Goal: Information Seeking & Learning: Learn about a topic

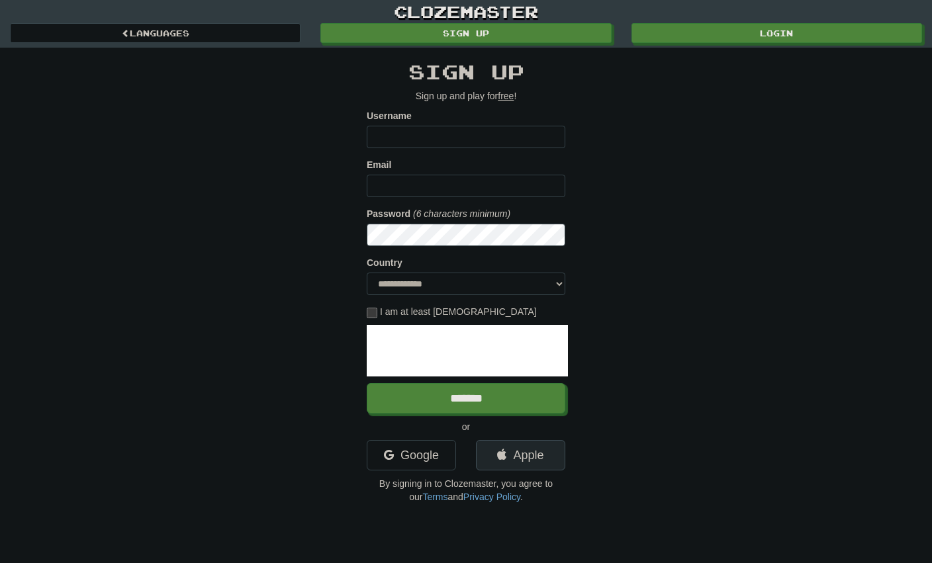
click at [517, 446] on link "Apple" at bounding box center [520, 455] width 89 height 30
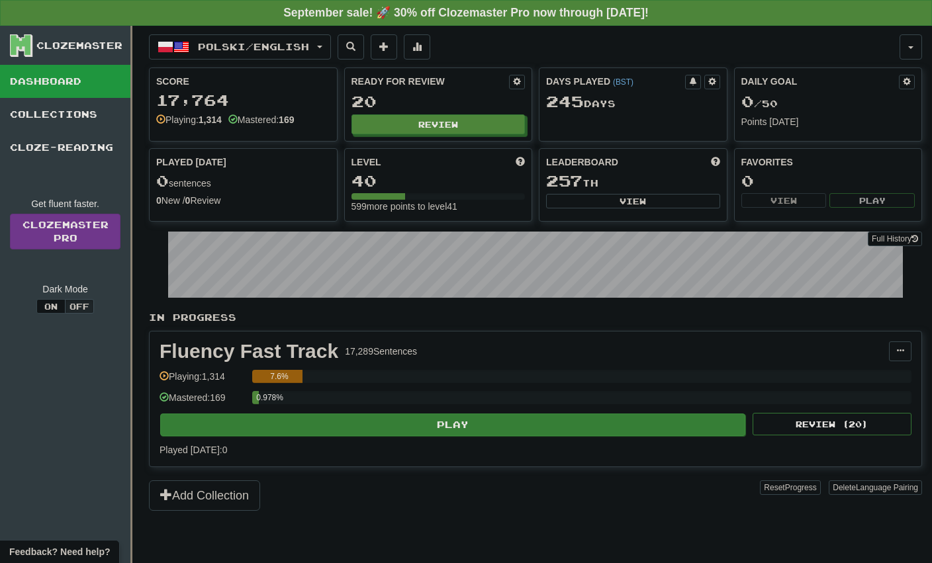
click at [332, 421] on button "Play" at bounding box center [452, 425] width 585 height 23
select select "**"
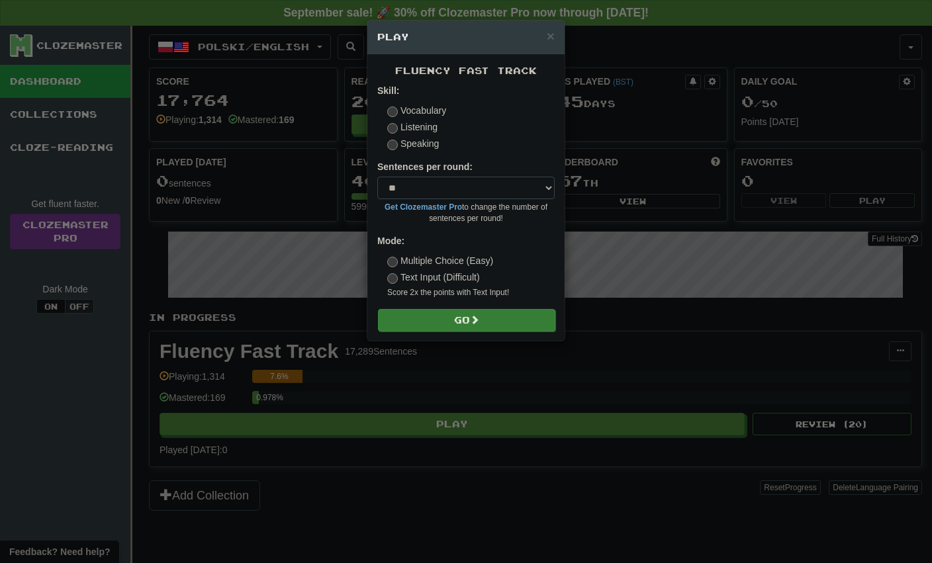
click at [434, 317] on button "Go" at bounding box center [466, 320] width 177 height 23
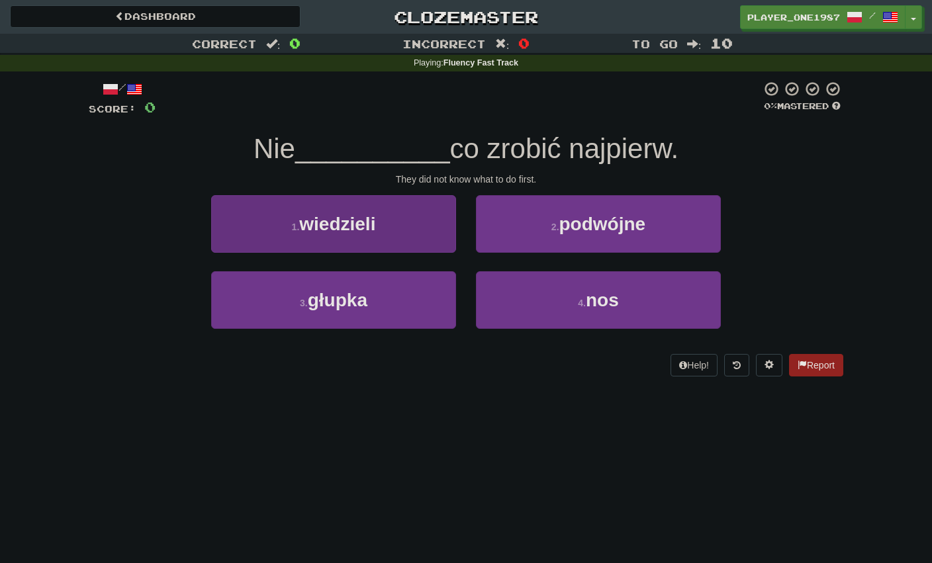
click at [417, 219] on button "1 . wiedzieli" at bounding box center [333, 224] width 245 height 58
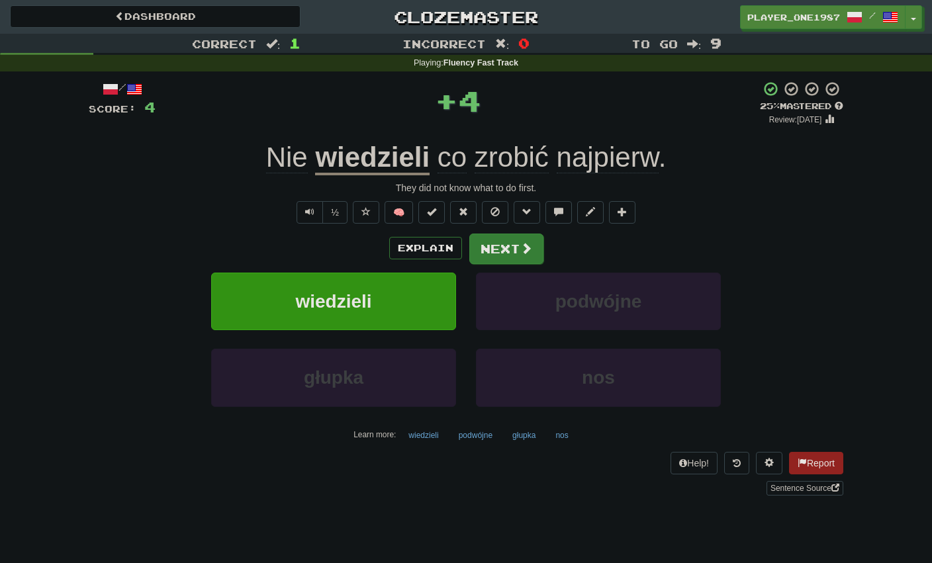
click at [495, 252] on button "Next" at bounding box center [506, 249] width 74 height 30
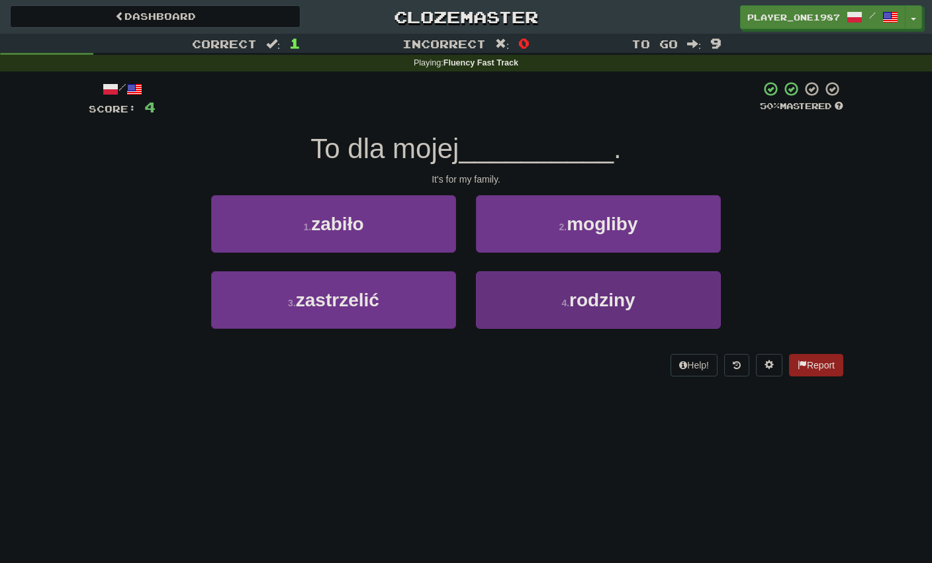
click at [491, 291] on button "4 . rodziny" at bounding box center [598, 300] width 245 height 58
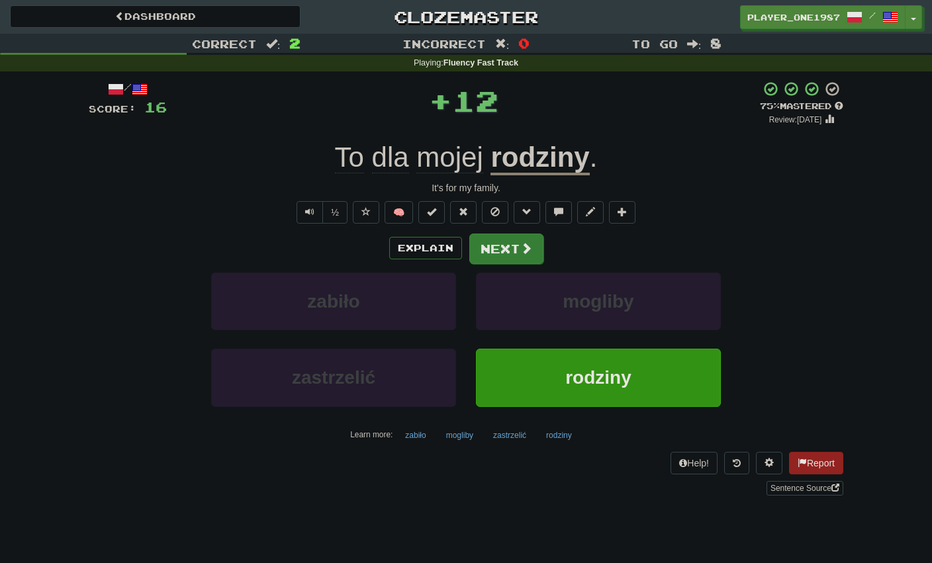
click at [496, 256] on button "Next" at bounding box center [506, 249] width 74 height 30
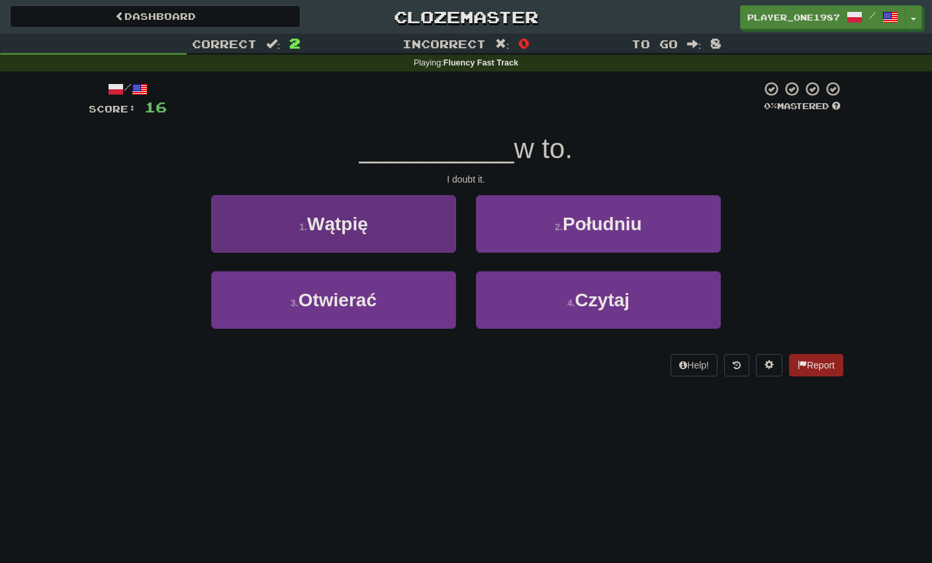
click at [393, 208] on button "1 . Wątpię" at bounding box center [333, 224] width 245 height 58
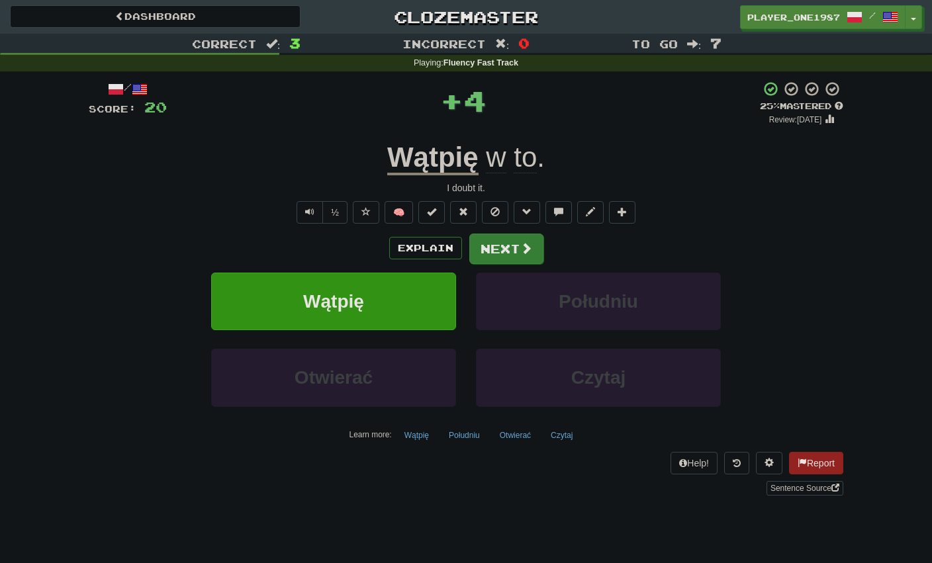
click at [522, 246] on span at bounding box center [526, 248] width 12 height 12
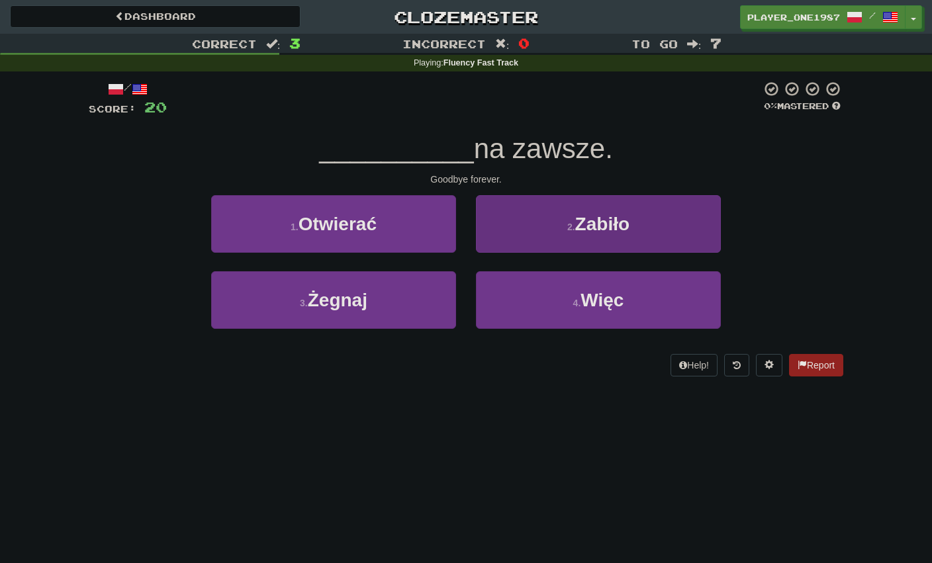
click at [501, 226] on button "2 . [GEOGRAPHIC_DATA]" at bounding box center [598, 224] width 245 height 58
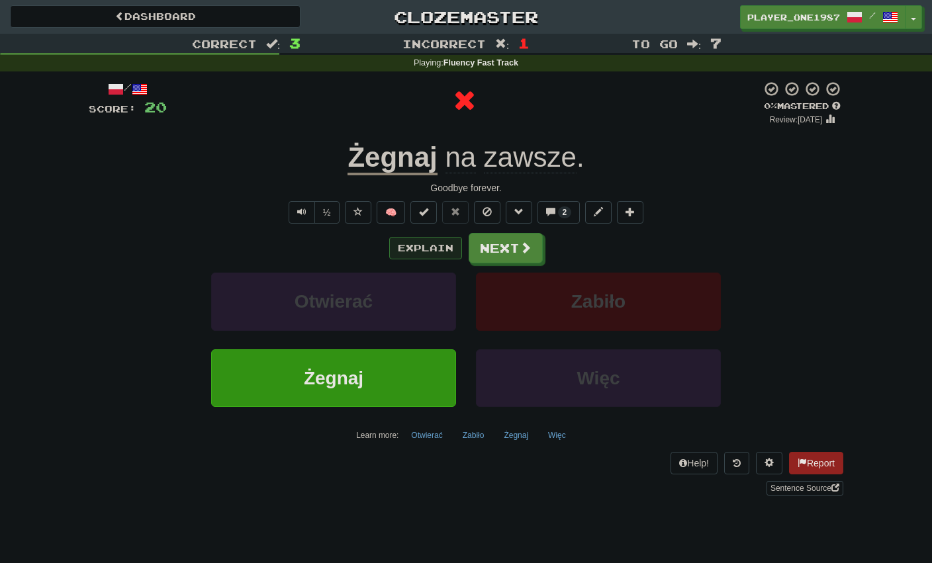
click at [439, 242] on button "Explain" at bounding box center [425, 248] width 73 height 23
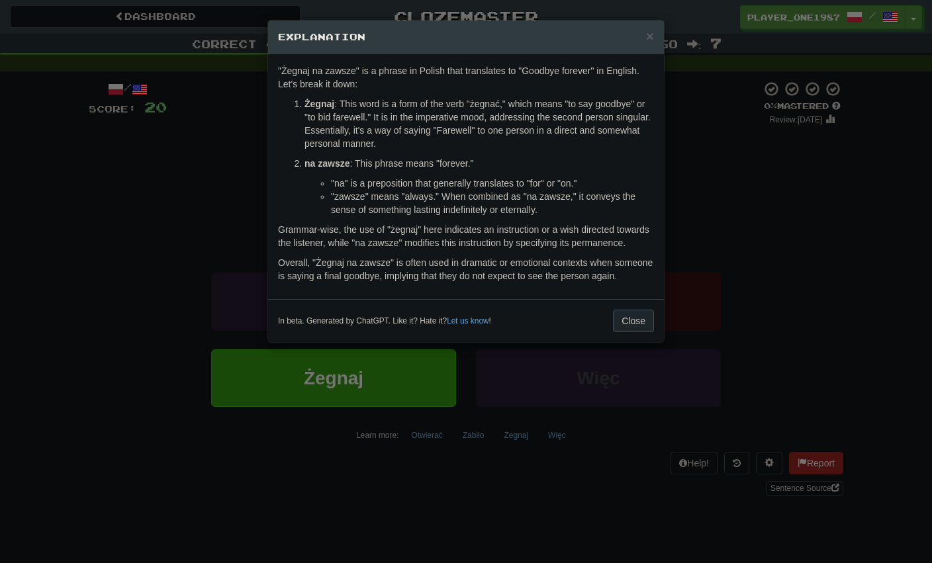
click at [628, 332] on button "Close" at bounding box center [633, 321] width 41 height 23
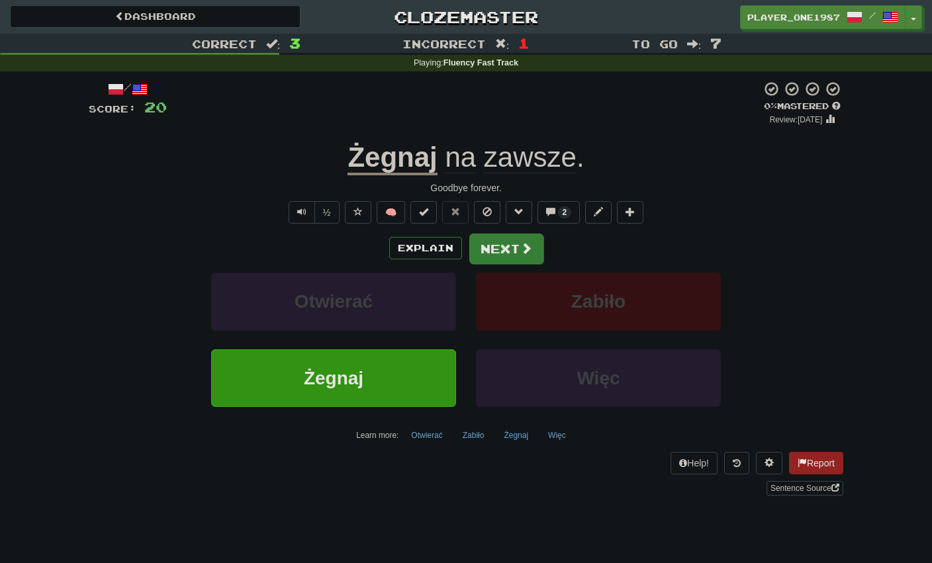
click at [522, 254] on button "Next" at bounding box center [506, 249] width 74 height 30
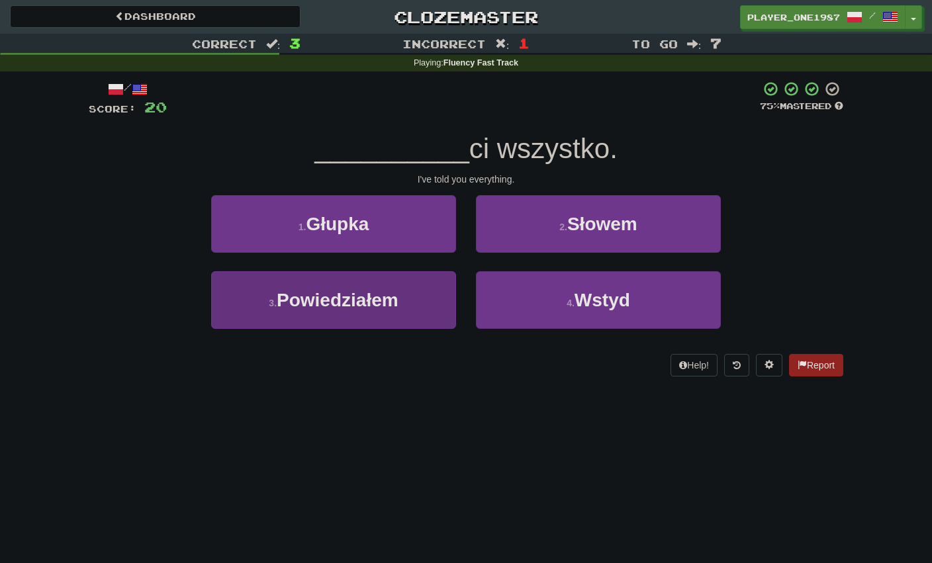
click at [416, 293] on button "3 . Powiedziałem" at bounding box center [333, 300] width 245 height 58
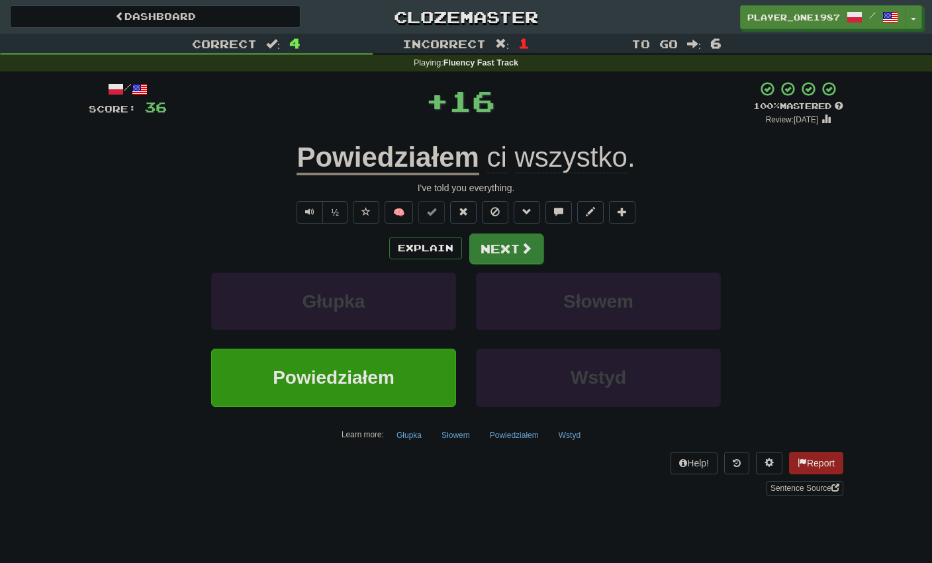
click at [505, 248] on button "Next" at bounding box center [506, 249] width 74 height 30
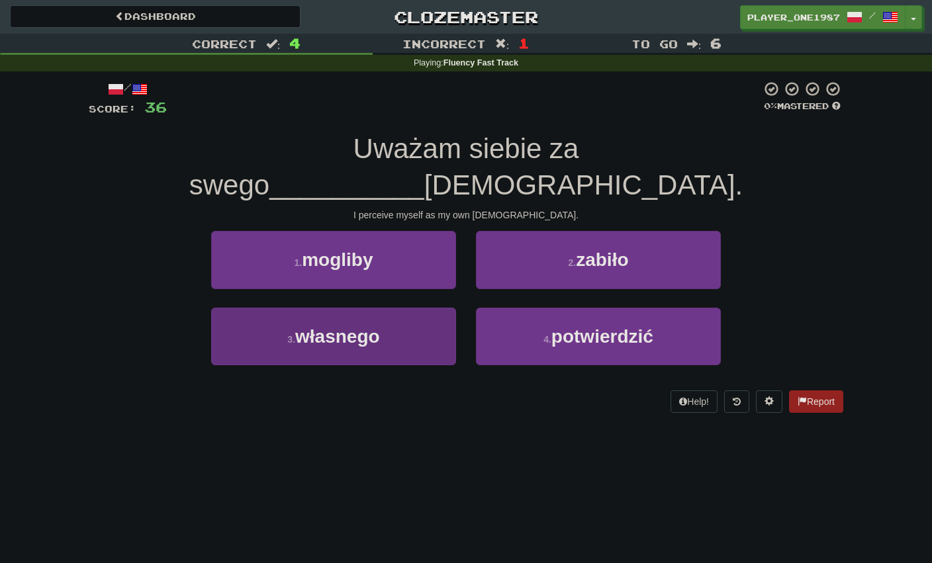
click at [428, 308] on button "3 . własnego" at bounding box center [333, 337] width 245 height 58
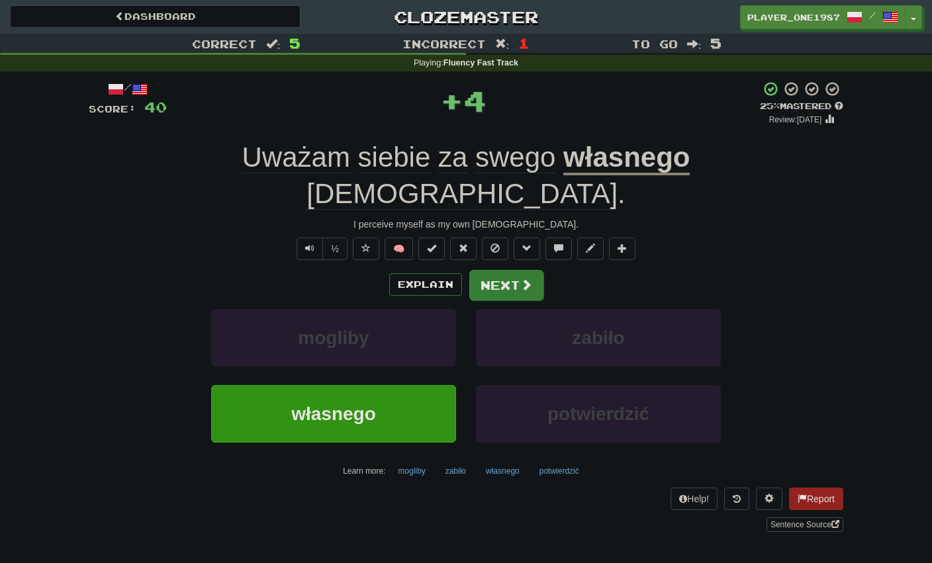
click at [489, 270] on button "Next" at bounding box center [506, 285] width 74 height 30
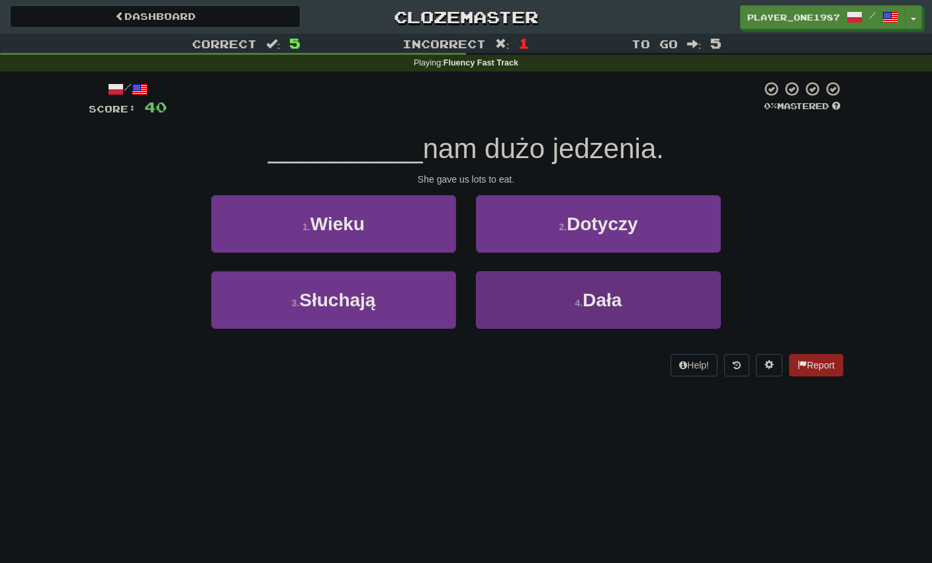
click at [530, 302] on button "4 . Dała" at bounding box center [598, 300] width 245 height 58
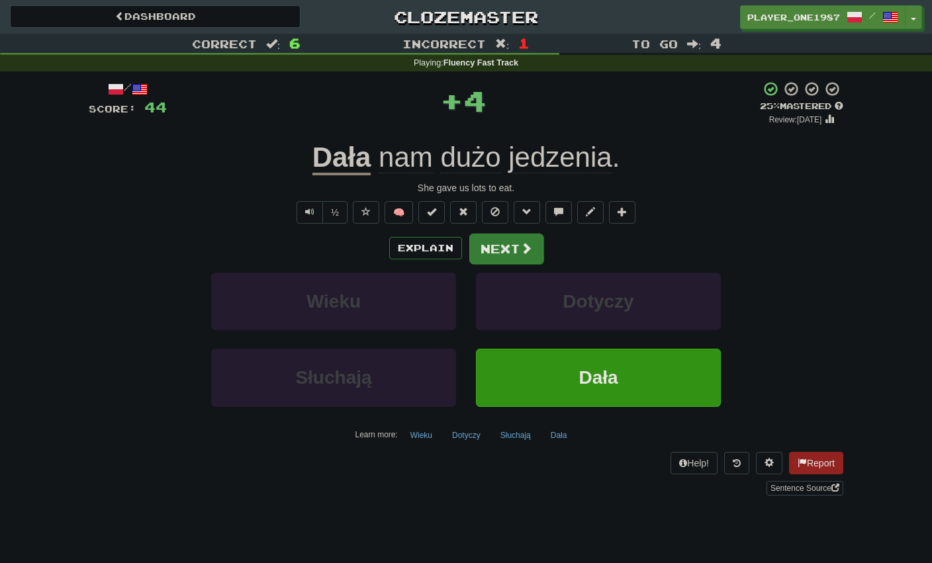
click at [515, 241] on button "Next" at bounding box center [506, 249] width 74 height 30
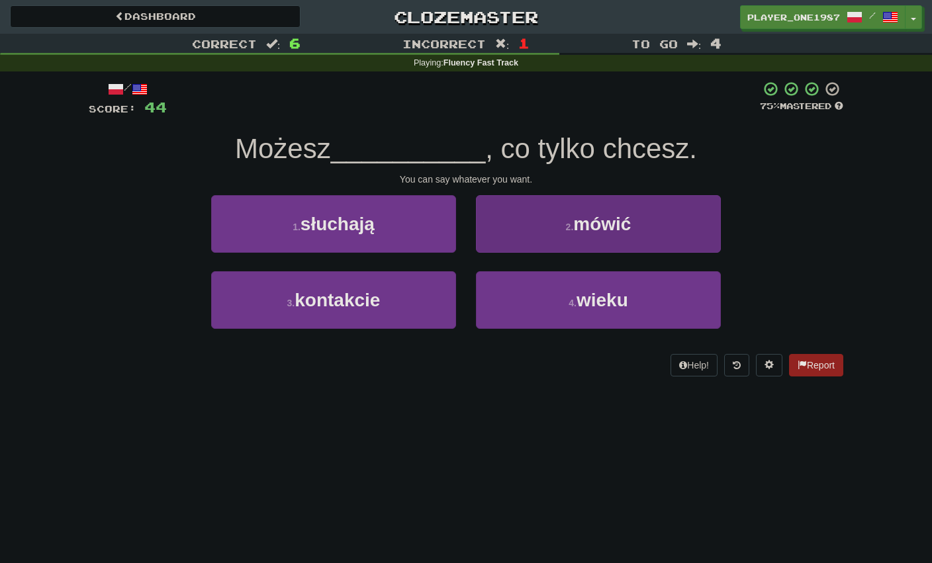
click at [536, 206] on button "2 . mówić" at bounding box center [598, 224] width 245 height 58
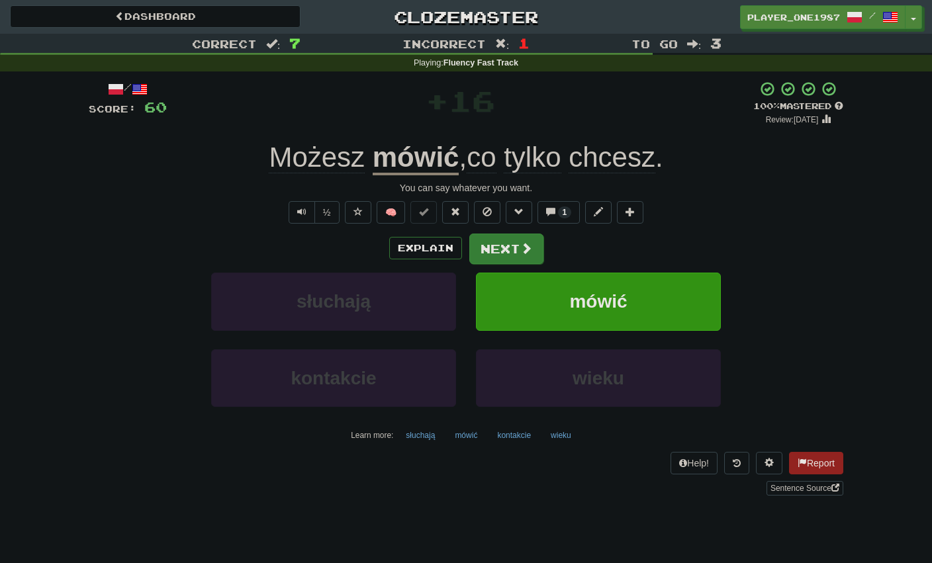
click at [509, 243] on button "Next" at bounding box center [506, 249] width 74 height 30
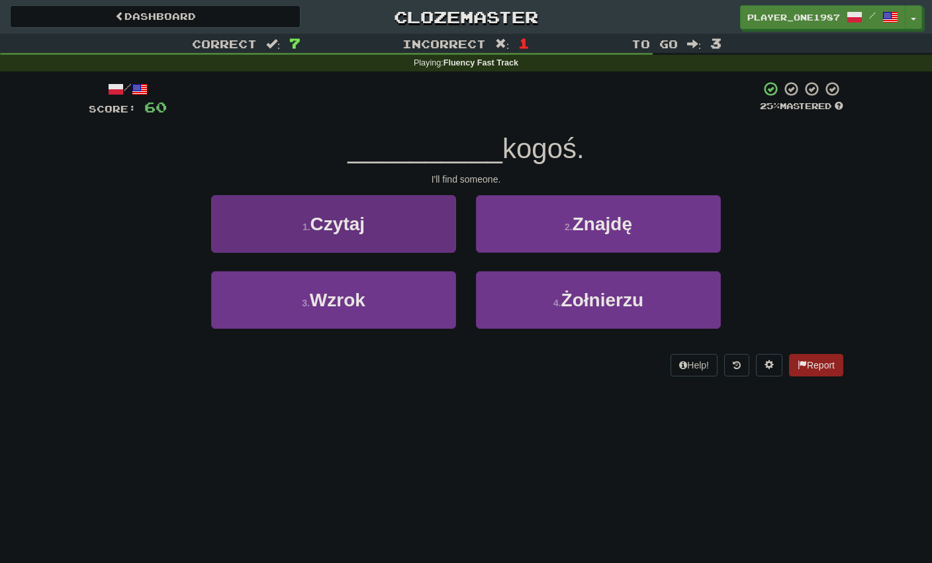
click at [435, 229] on button "1 . Czytaj" at bounding box center [333, 224] width 245 height 58
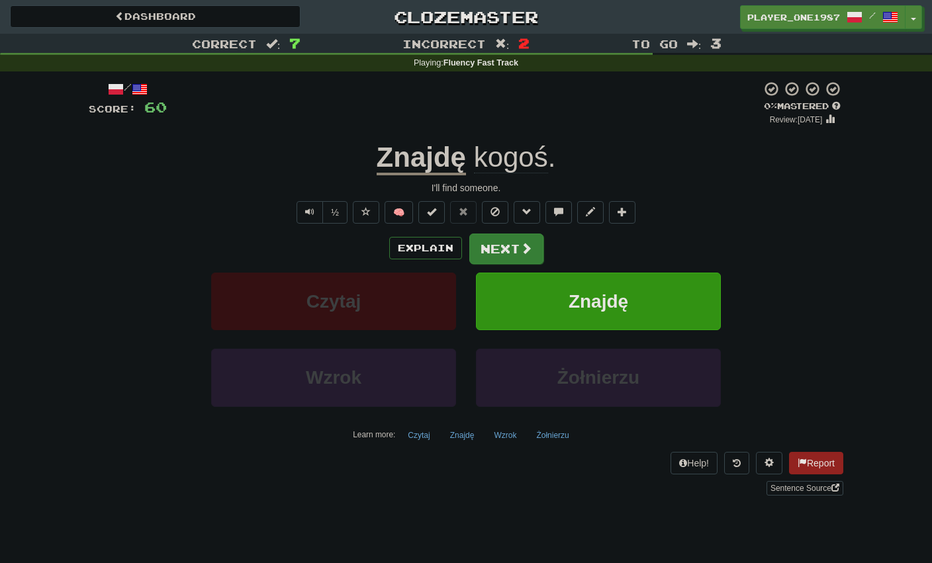
click at [497, 246] on button "Next" at bounding box center [506, 249] width 74 height 30
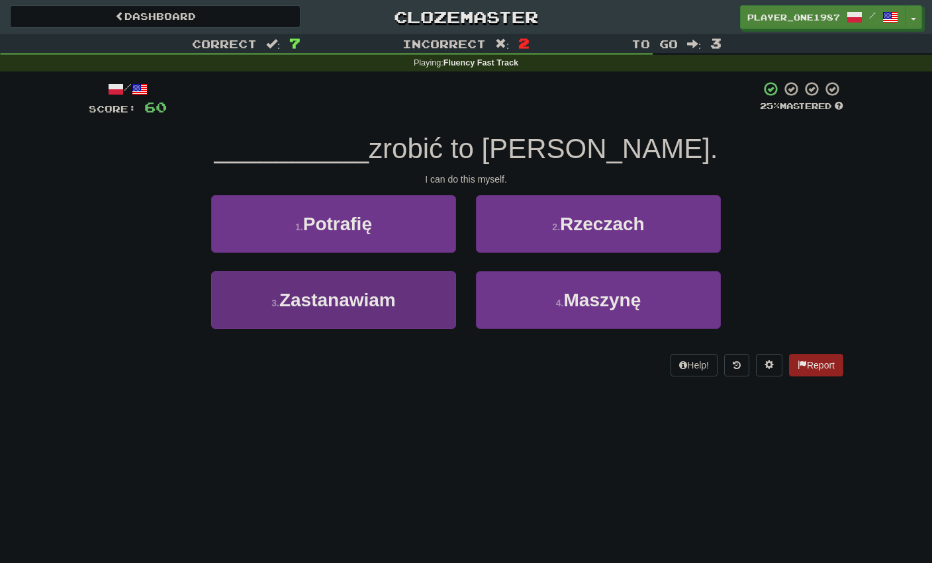
click at [430, 293] on button "3 . [GEOGRAPHIC_DATA]" at bounding box center [333, 300] width 245 height 58
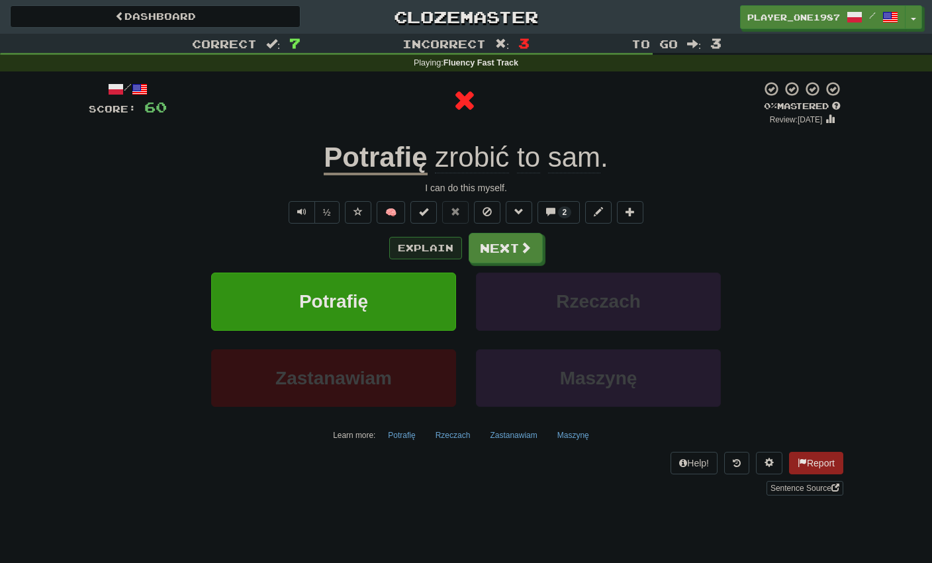
click at [444, 246] on button "Explain" at bounding box center [425, 248] width 73 height 23
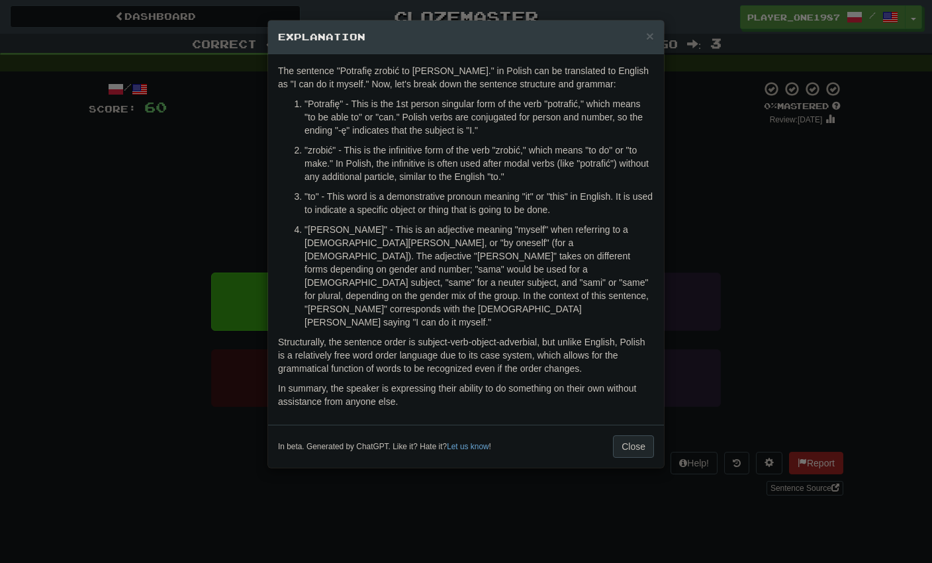
click at [620, 436] on button "Close" at bounding box center [633, 447] width 41 height 23
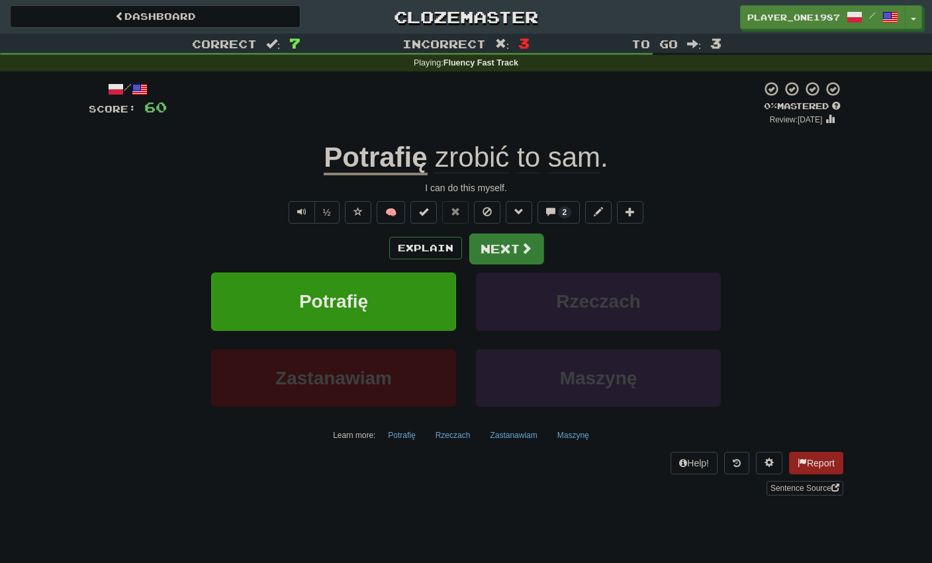
click at [516, 258] on button "Next" at bounding box center [506, 249] width 74 height 30
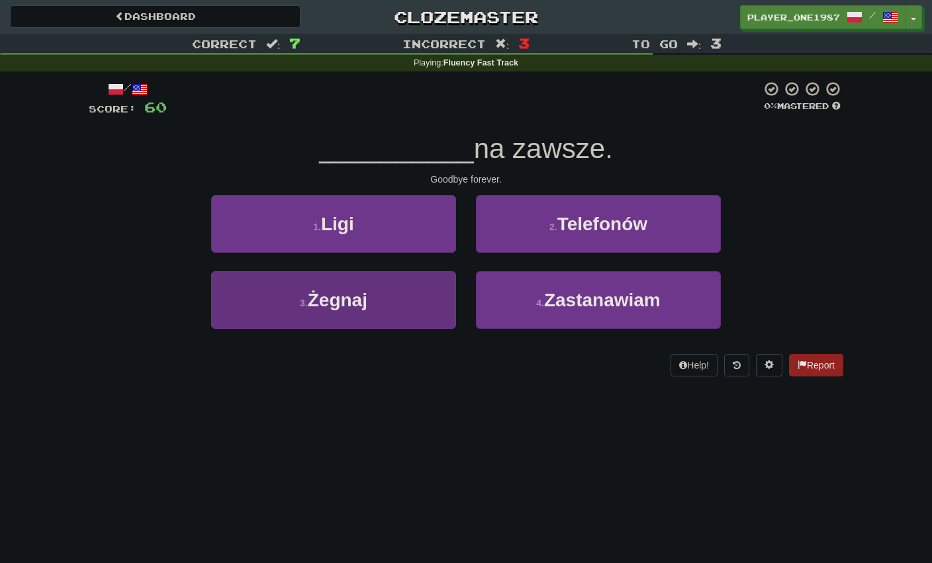
click at [431, 285] on button "3 . [GEOGRAPHIC_DATA]" at bounding box center [333, 300] width 245 height 58
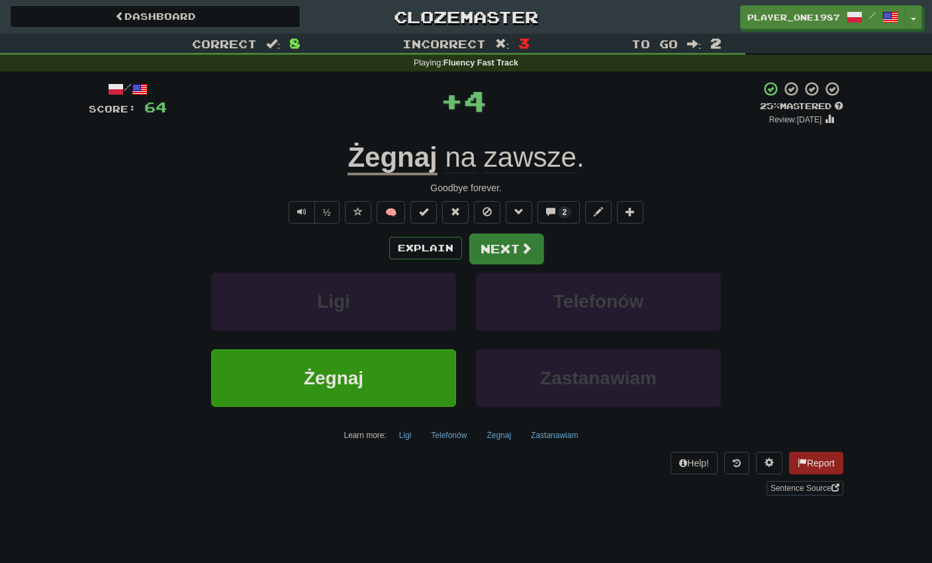
click at [495, 246] on button "Next" at bounding box center [506, 249] width 74 height 30
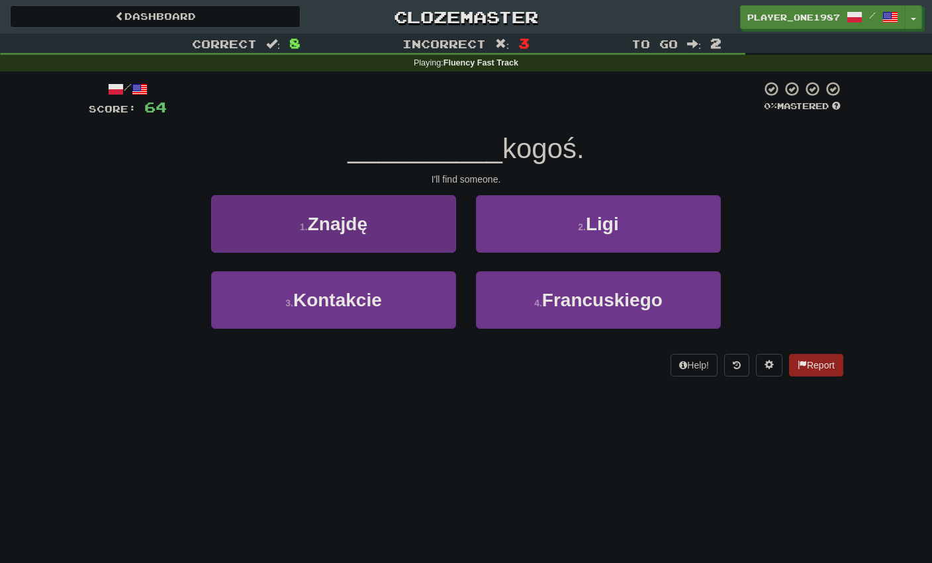
click at [439, 233] on button "1 . Znajdę" at bounding box center [333, 224] width 245 height 58
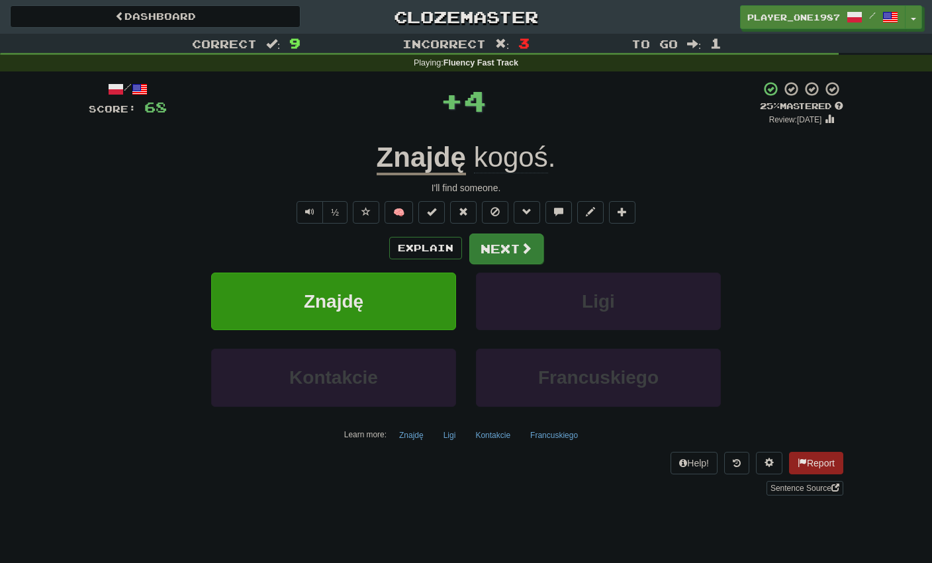
click at [487, 246] on button "Next" at bounding box center [506, 249] width 74 height 30
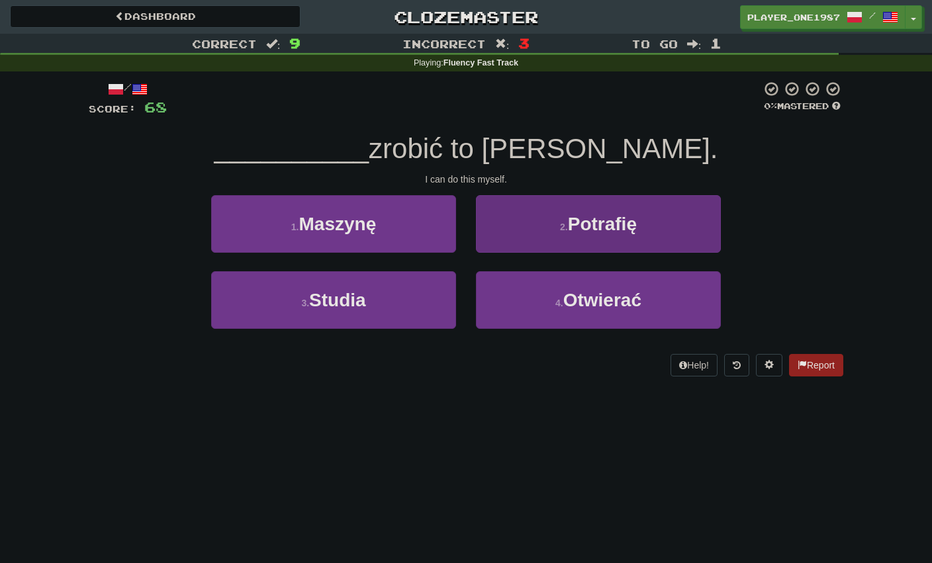
click at [500, 246] on button "2 . Potrafię" at bounding box center [598, 224] width 245 height 58
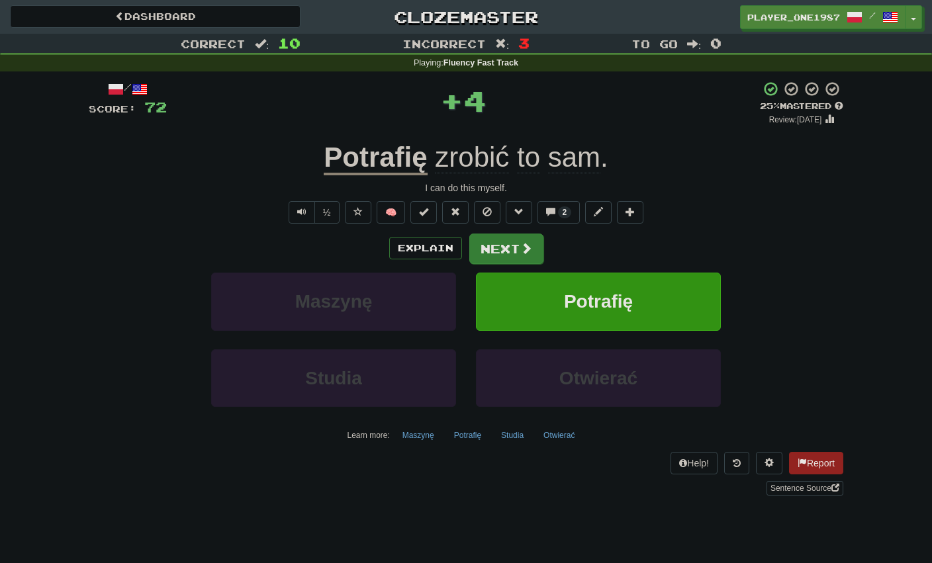
click at [496, 246] on button "Next" at bounding box center [506, 249] width 74 height 30
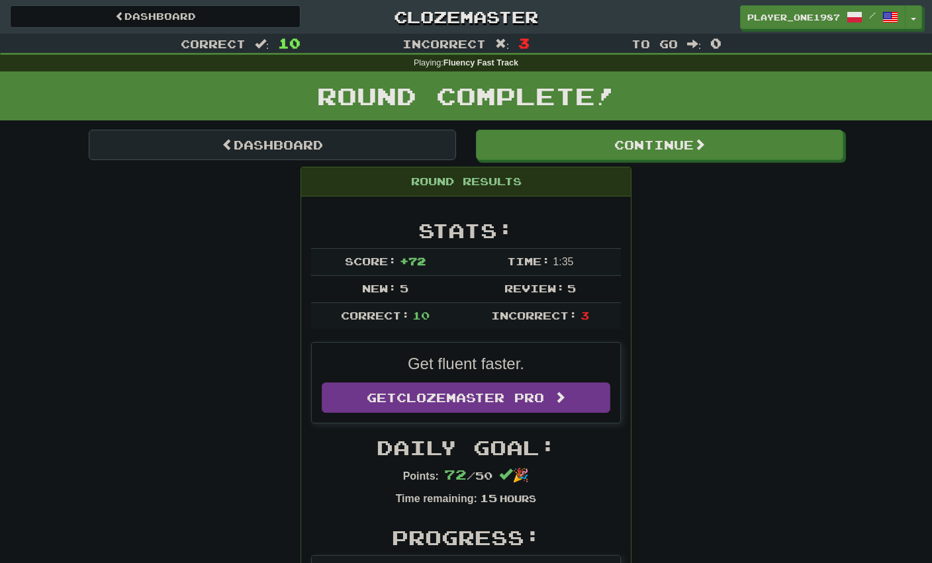
click at [414, 154] on link "Dashboard" at bounding box center [272, 145] width 367 height 30
